Goal: Information Seeking & Learning: Learn about a topic

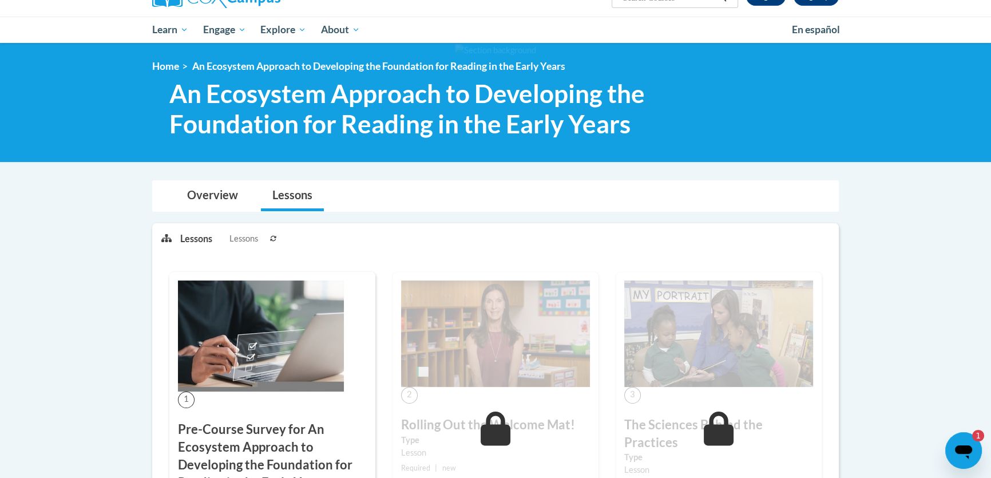
scroll to position [208, 0]
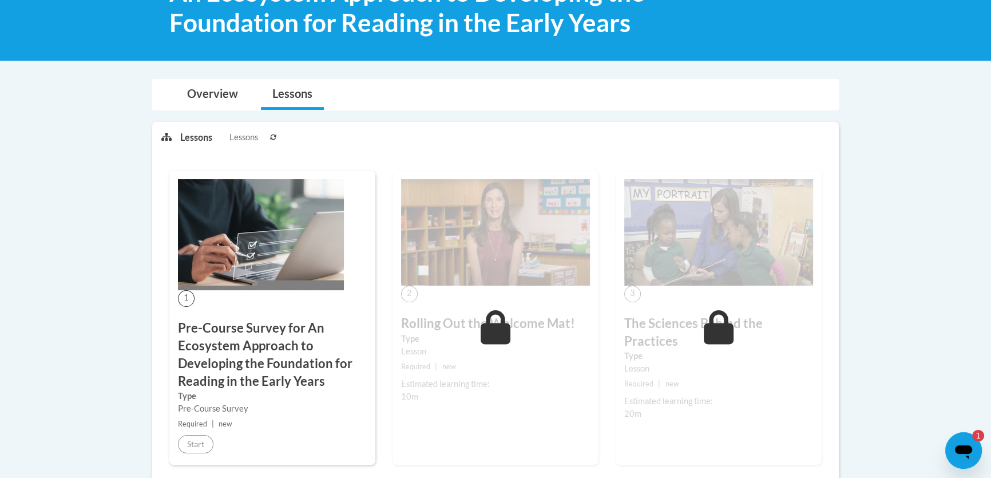
click at [472, 233] on img at bounding box center [495, 232] width 189 height 106
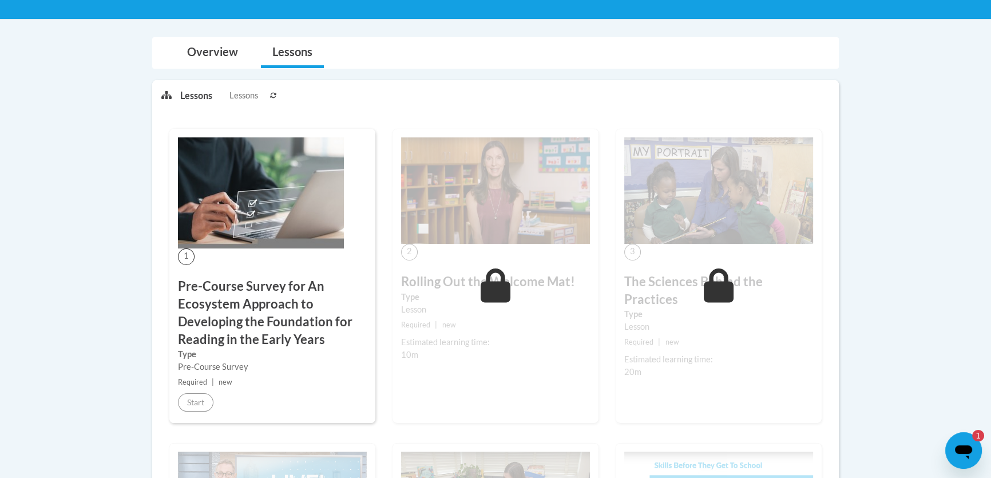
scroll to position [156, 0]
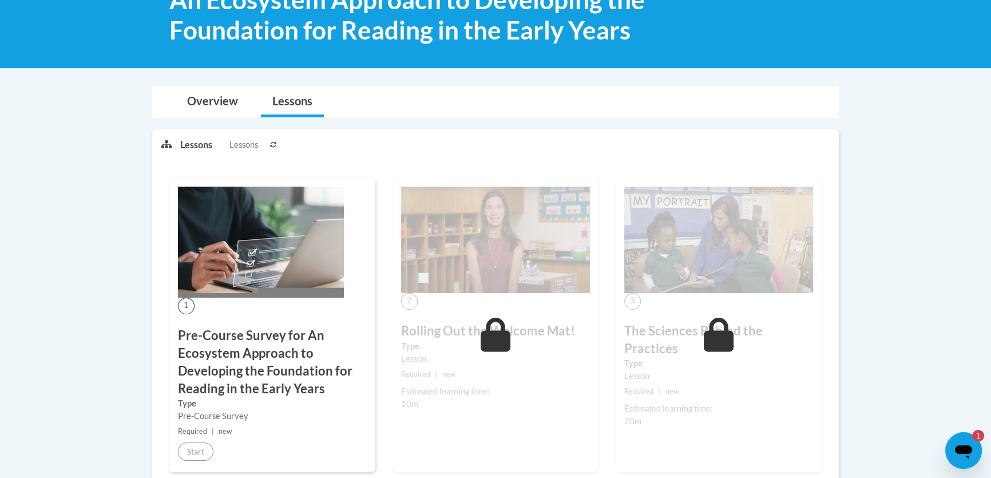
scroll to position [260, 0]
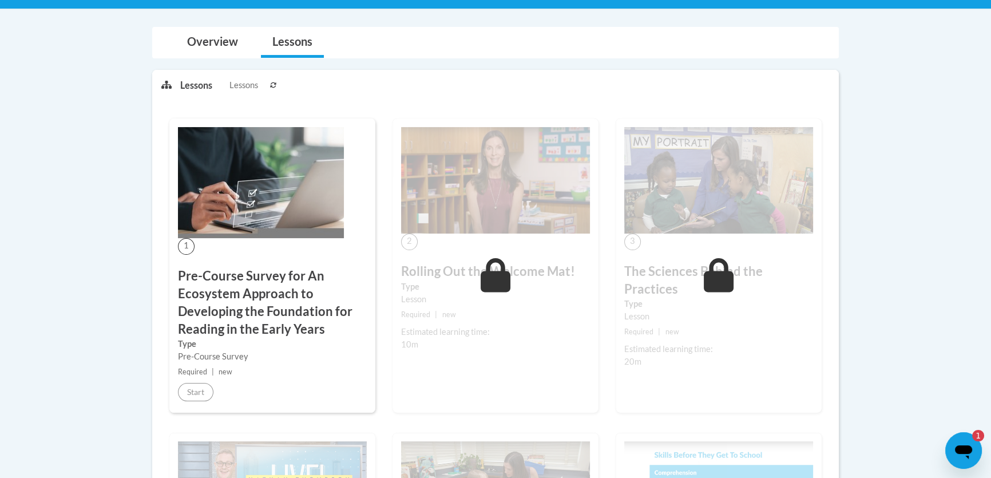
click at [490, 305] on div "2 Rolling Out the Welcome Mat! Type Lesson Required | new Estimated learning ti…" at bounding box center [495, 265] width 206 height 294
click at [222, 213] on img at bounding box center [261, 182] width 166 height 111
click at [244, 80] on span "Lessons" at bounding box center [243, 85] width 29 height 13
click at [231, 50] on link "Overview" at bounding box center [213, 42] width 74 height 30
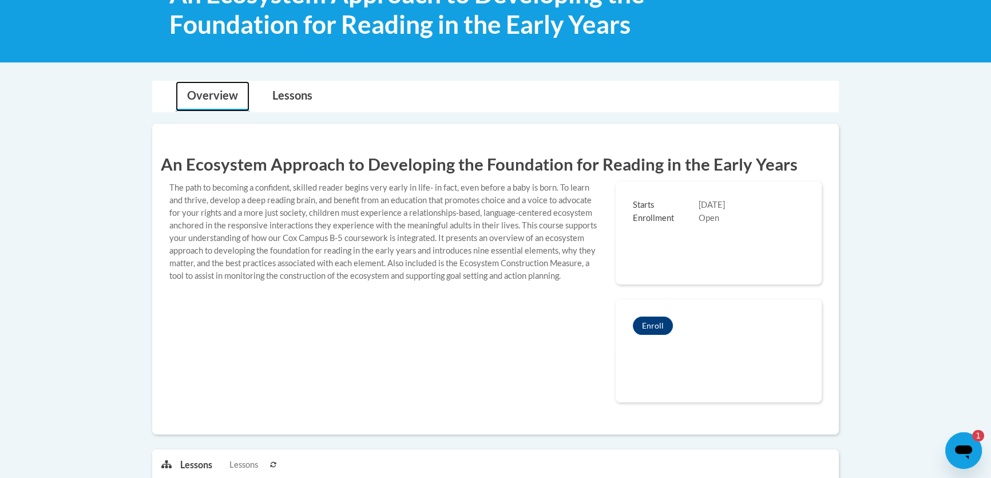
scroll to position [0, 0]
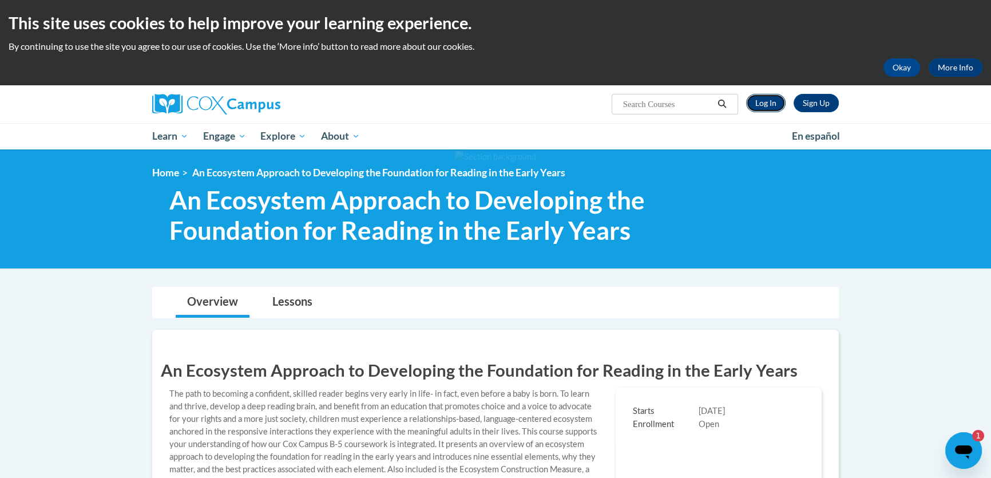
drag, startPoint x: 770, startPoint y: 103, endPoint x: 754, endPoint y: 102, distance: 15.5
click at [768, 103] on link "Log In" at bounding box center [765, 103] width 39 height 18
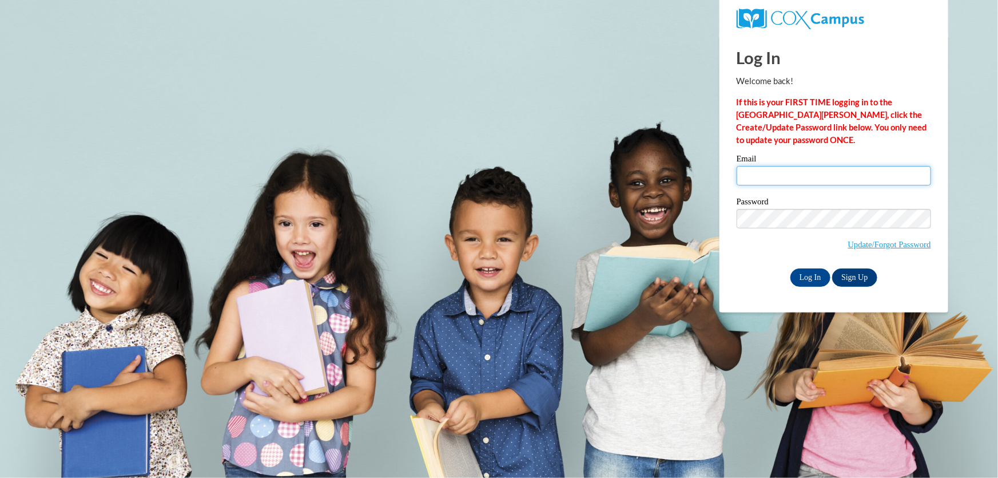
click at [791, 177] on input "Email" at bounding box center [834, 175] width 194 height 19
type input "[EMAIL_ADDRESS][DOMAIN_NAME]"
click at [790, 268] on input "Log In" at bounding box center [810, 277] width 40 height 18
click at [807, 280] on input "Log In" at bounding box center [810, 277] width 40 height 18
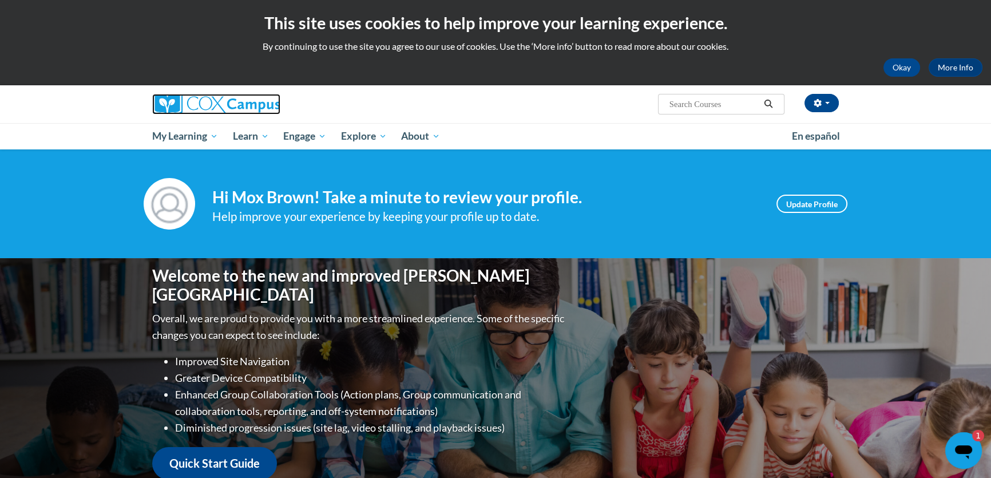
click at [206, 103] on img at bounding box center [216, 104] width 128 height 21
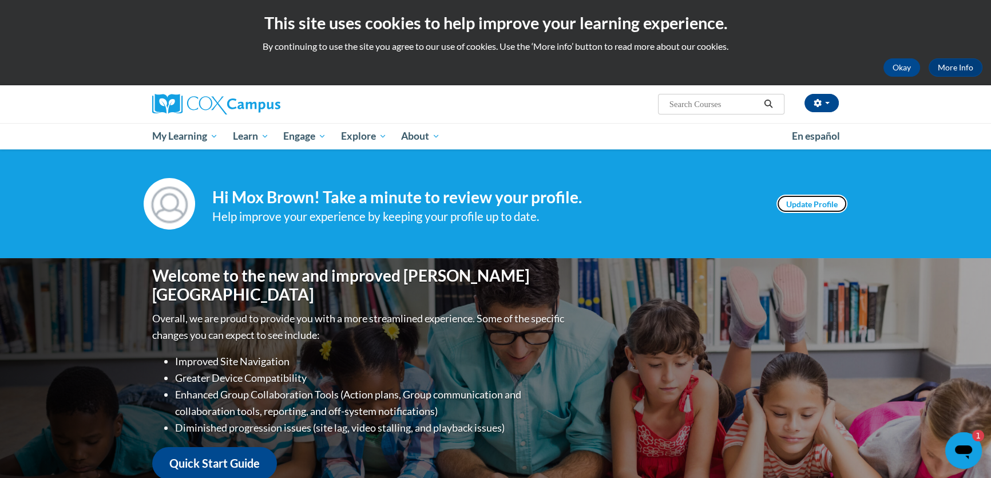
click at [809, 199] on link "Update Profile" at bounding box center [811, 203] width 71 height 18
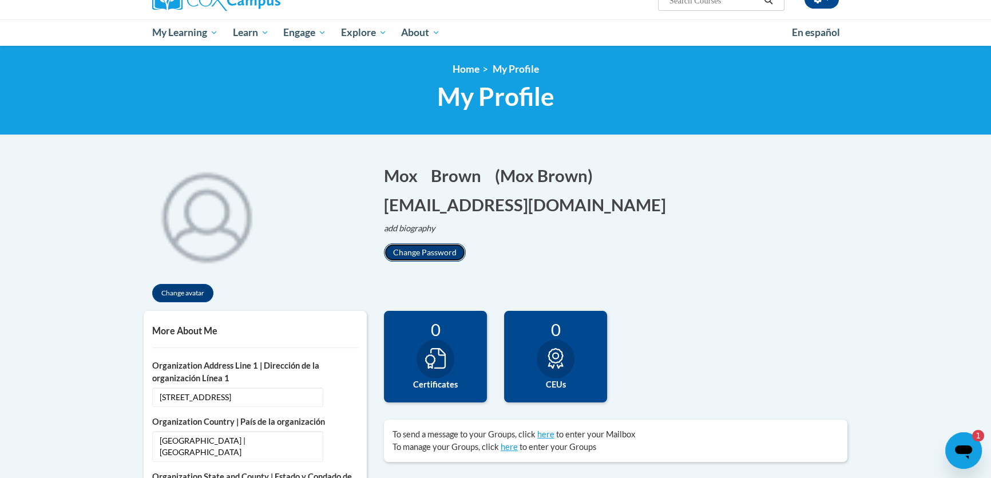
click at [430, 257] on button "Change Password" at bounding box center [425, 252] width 82 height 18
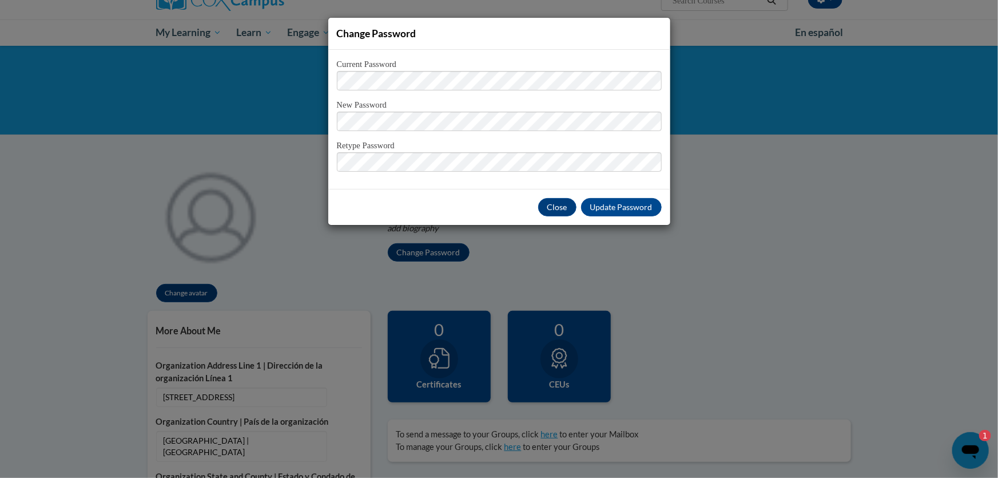
click at [741, 209] on div "Change Password Current Password New Password Retype Password" at bounding box center [499, 239] width 998 height 478
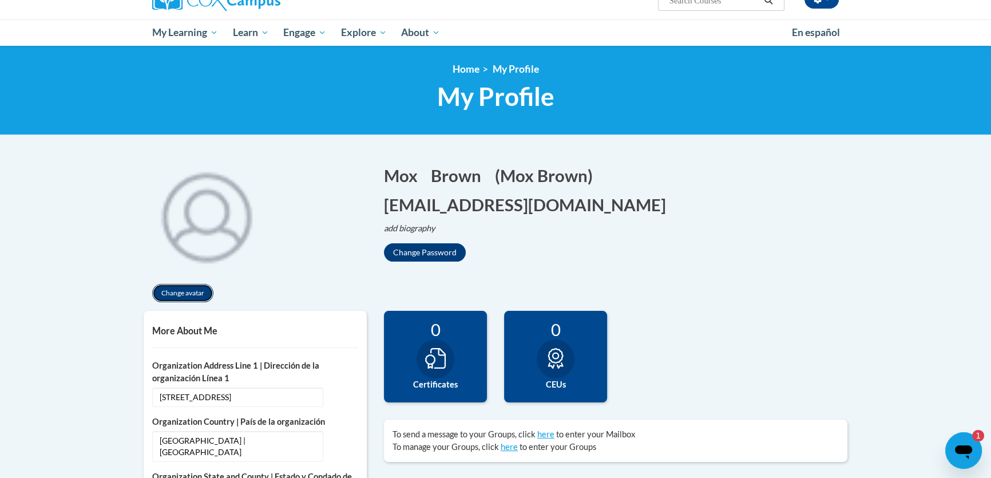
click at [186, 287] on button "Change avatar" at bounding box center [182, 293] width 61 height 18
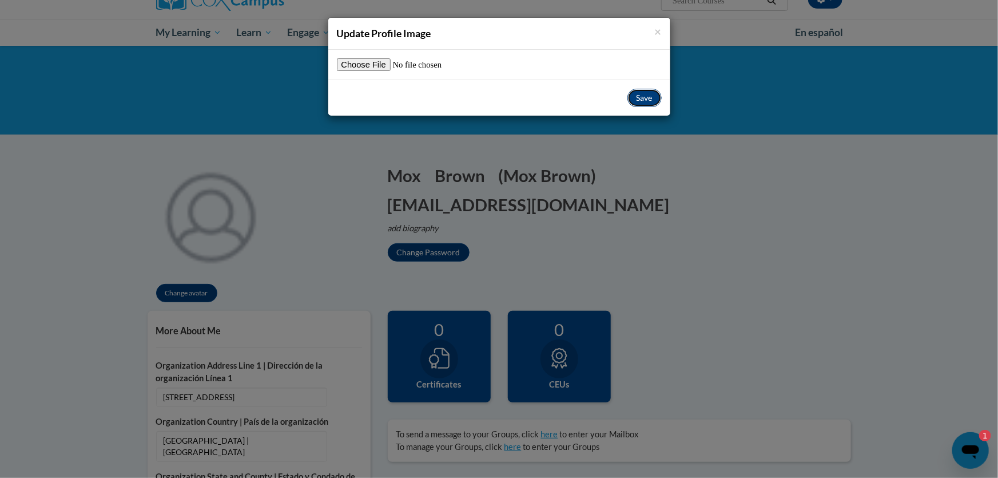
click at [644, 102] on button "Save" at bounding box center [644, 98] width 34 height 18
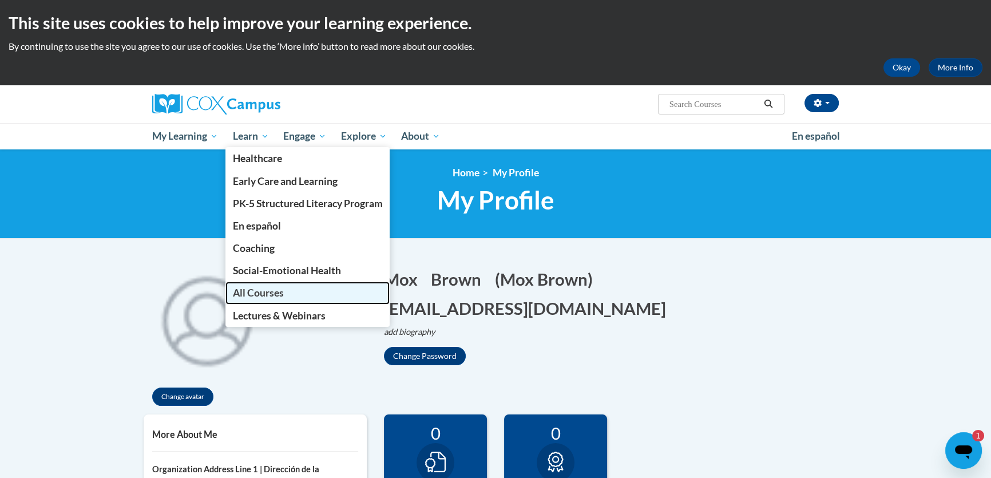
click at [254, 287] on span "All Courses" at bounding box center [258, 293] width 51 height 12
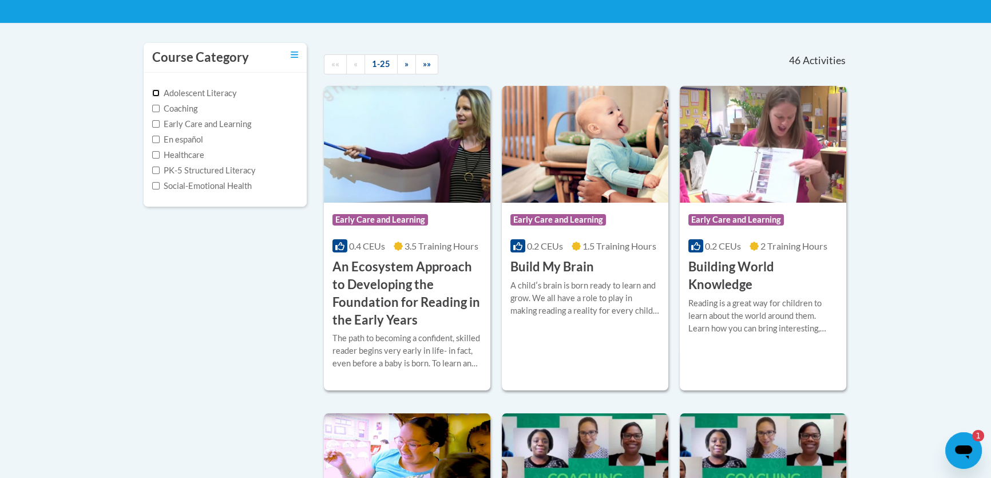
click at [153, 93] on input "Adolescent Literacy" at bounding box center [155, 92] width 7 height 7
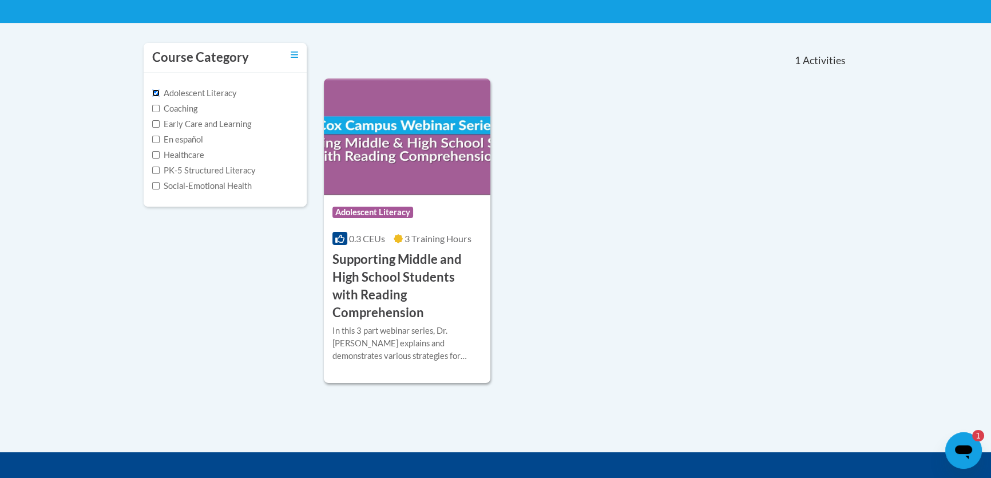
click at [158, 93] on input "Adolescent Literacy" at bounding box center [155, 92] width 7 height 7
checkbox input "false"
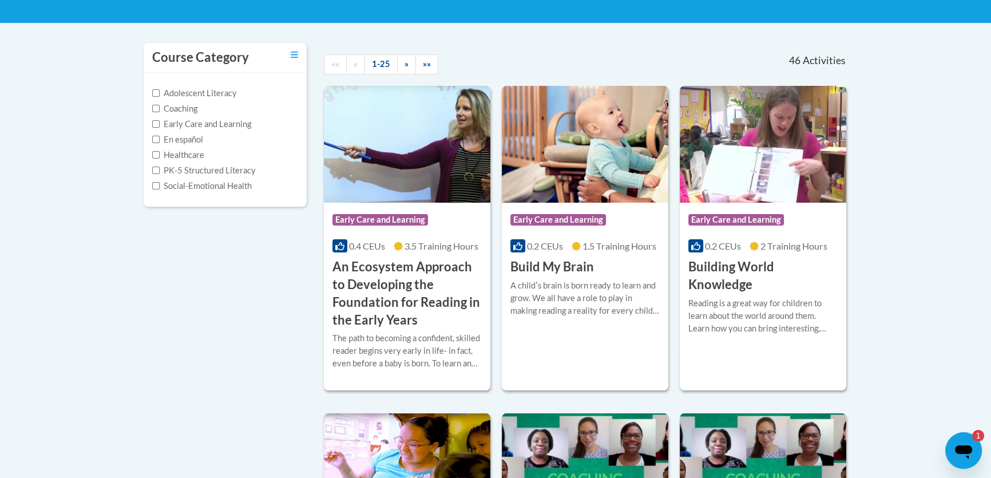
click at [152, 118] on label "Early Care and Learning" at bounding box center [201, 124] width 99 height 13
click at [152, 120] on input "Early Care and Learning" at bounding box center [155, 123] width 7 height 7
checkbox input "true"
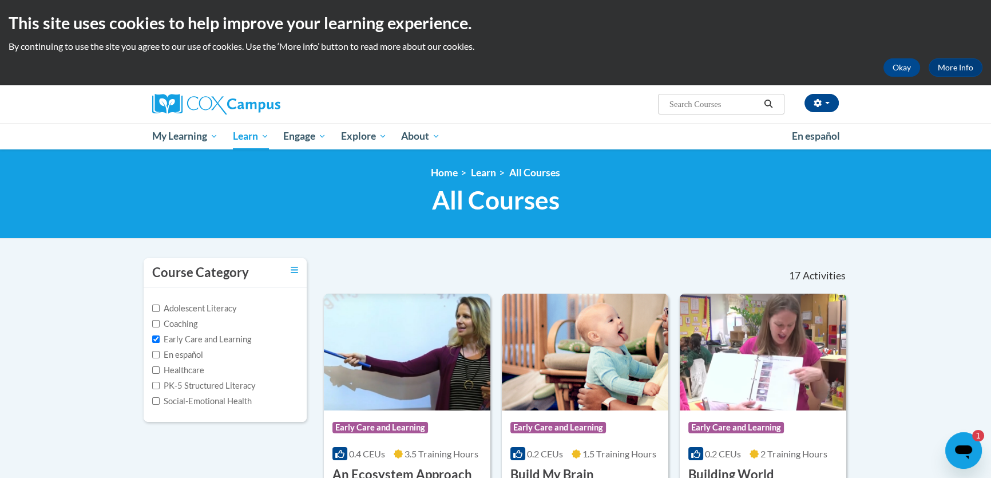
click at [686, 103] on input "Search..." at bounding box center [714, 104] width 92 height 14
type input "an ecosystem"
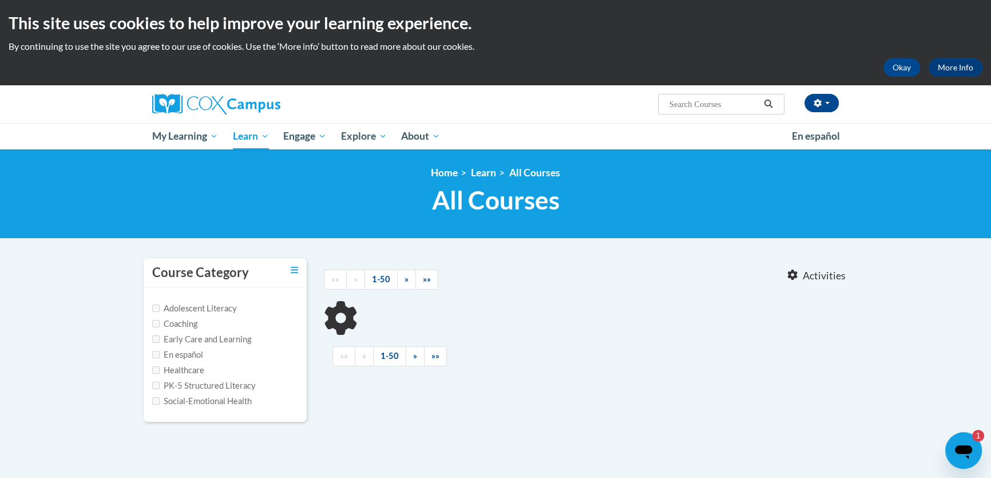
type input "an ecosystem"
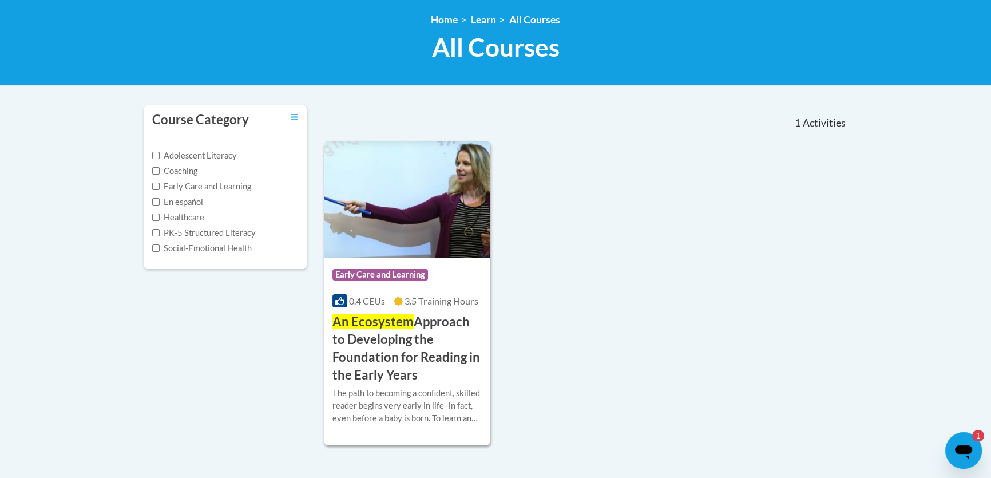
scroll to position [156, 0]
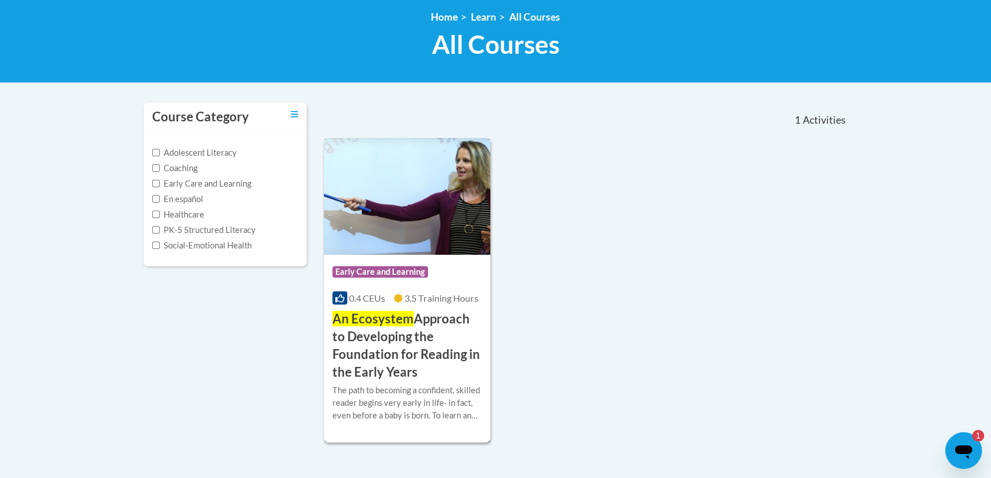
click at [406, 302] on span "3.5 Training Hours" at bounding box center [441, 297] width 74 height 11
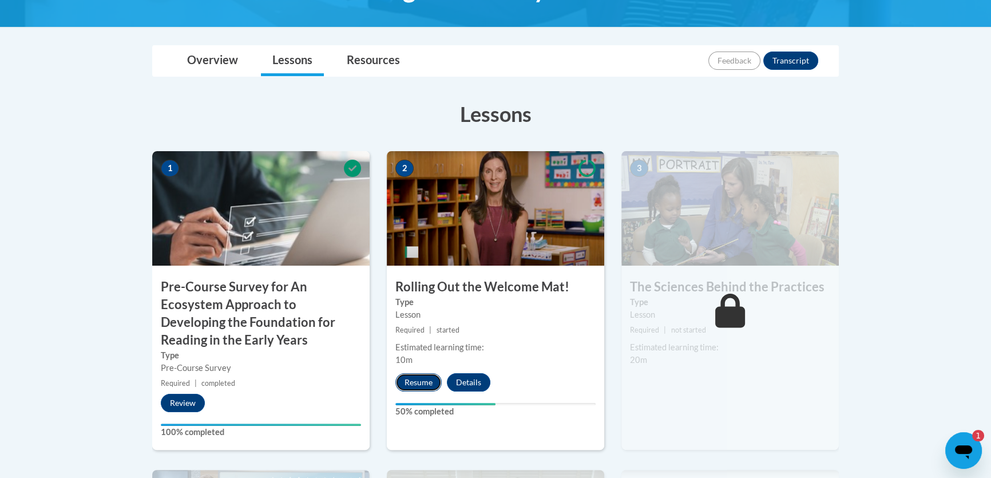
click at [413, 375] on button "Resume" at bounding box center [418, 382] width 46 height 18
